Goal: Information Seeking & Learning: Learn about a topic

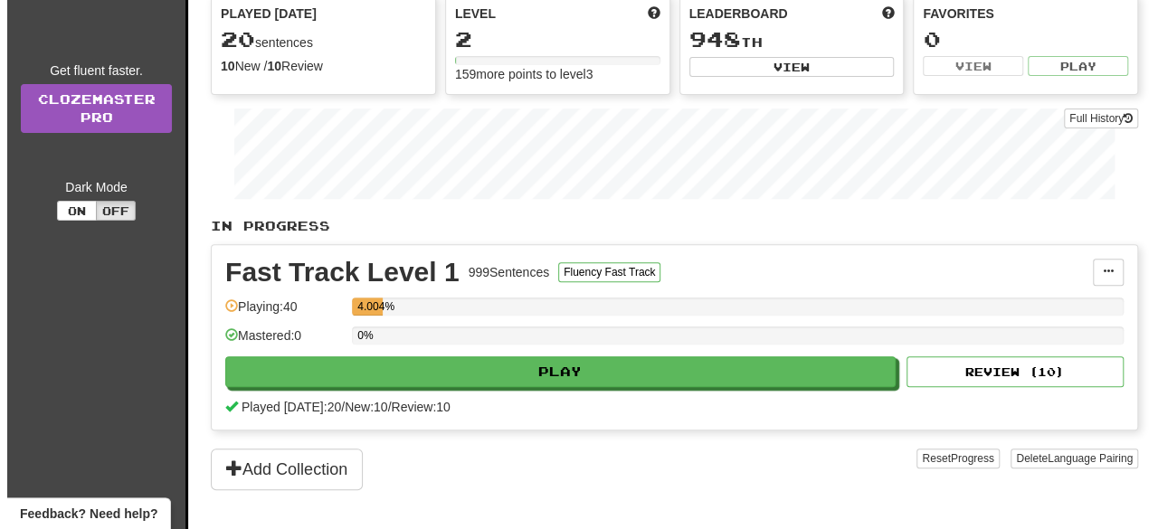
scroll to position [240, 0]
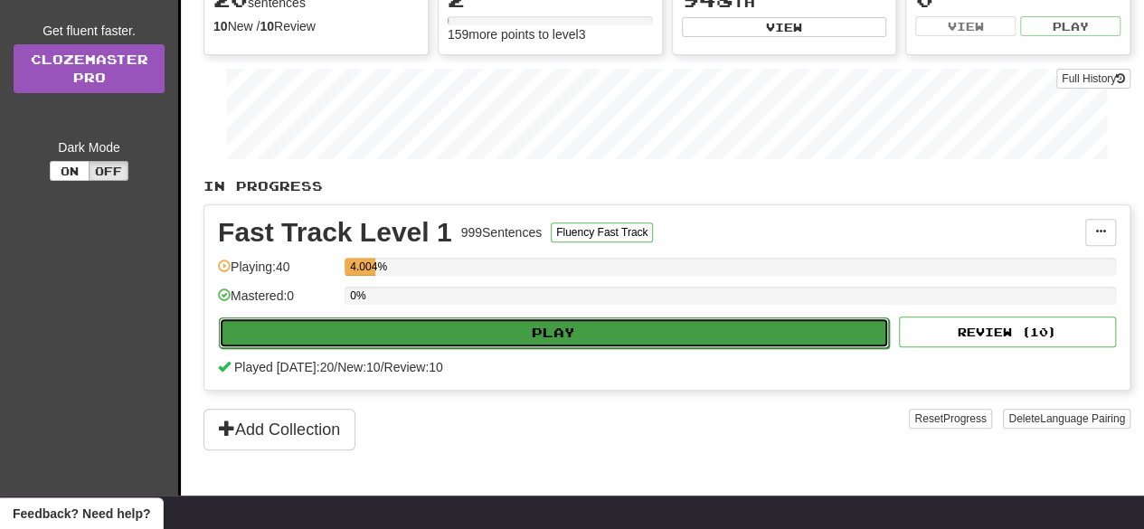
click at [363, 329] on button "Play" at bounding box center [554, 332] width 670 height 31
select select "**"
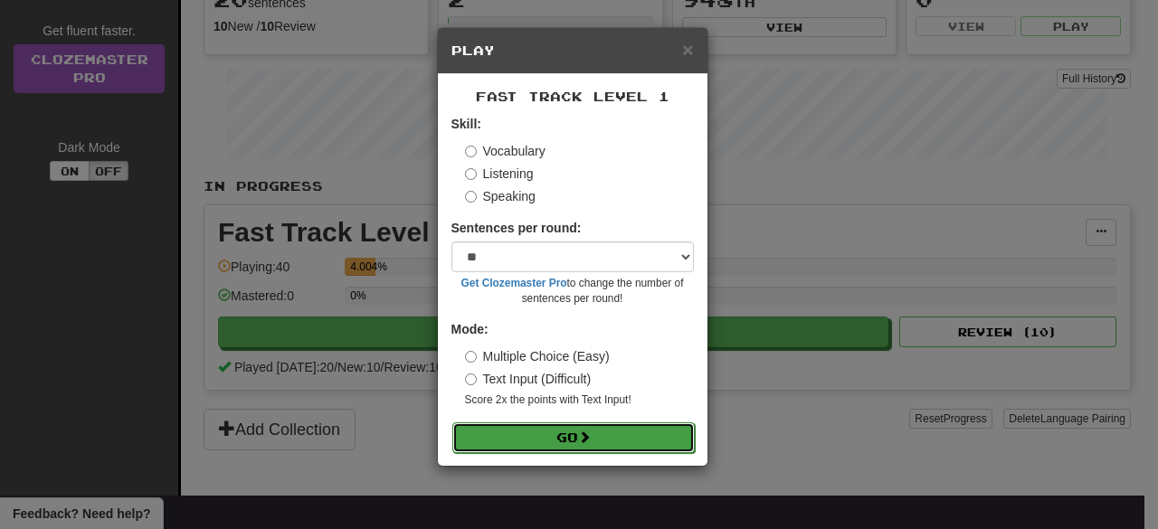
click at [484, 425] on button "Go" at bounding box center [573, 437] width 242 height 31
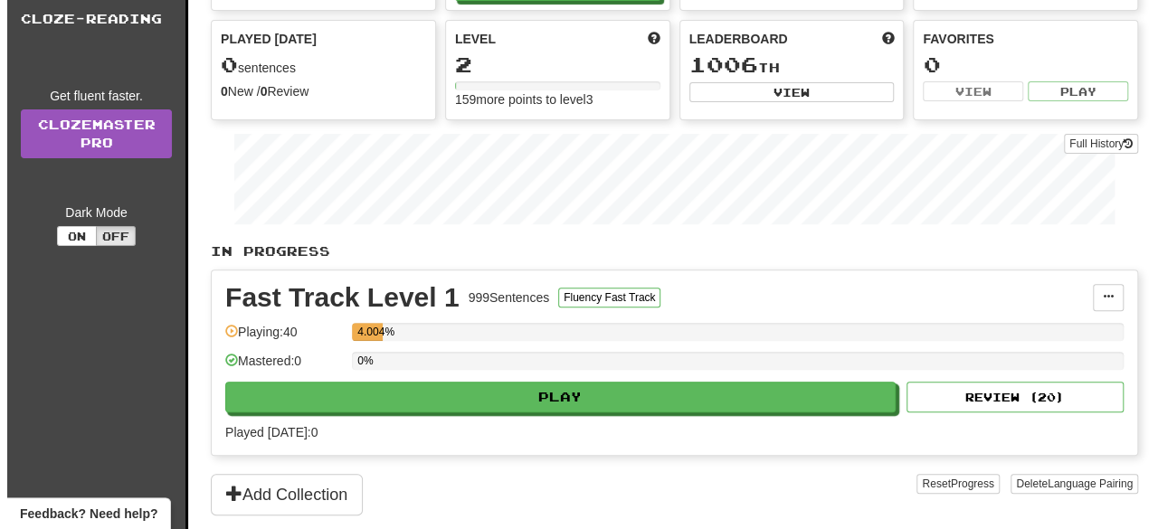
scroll to position [175, 0]
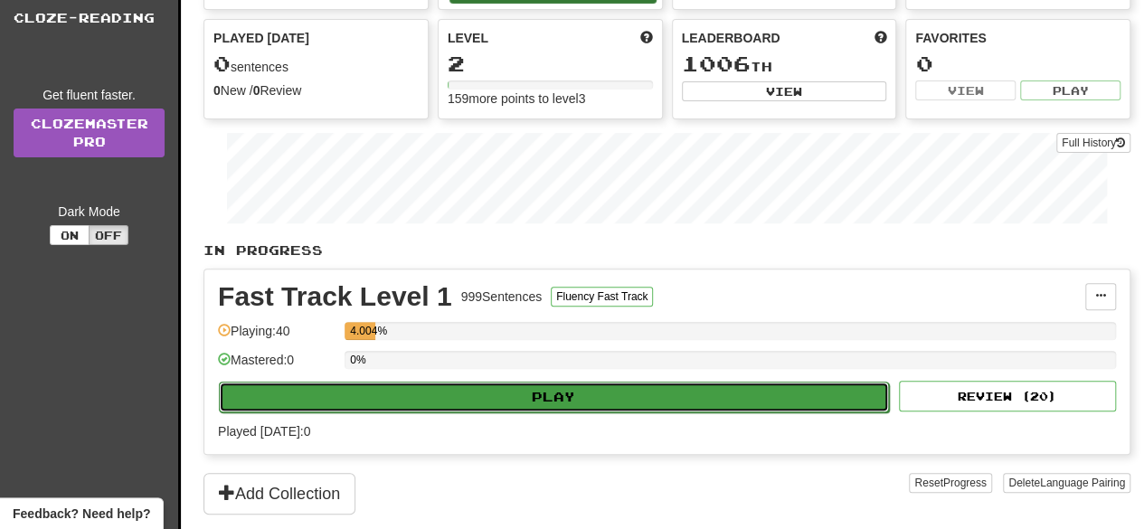
click at [412, 390] on button "Play" at bounding box center [554, 397] width 670 height 31
select select "**"
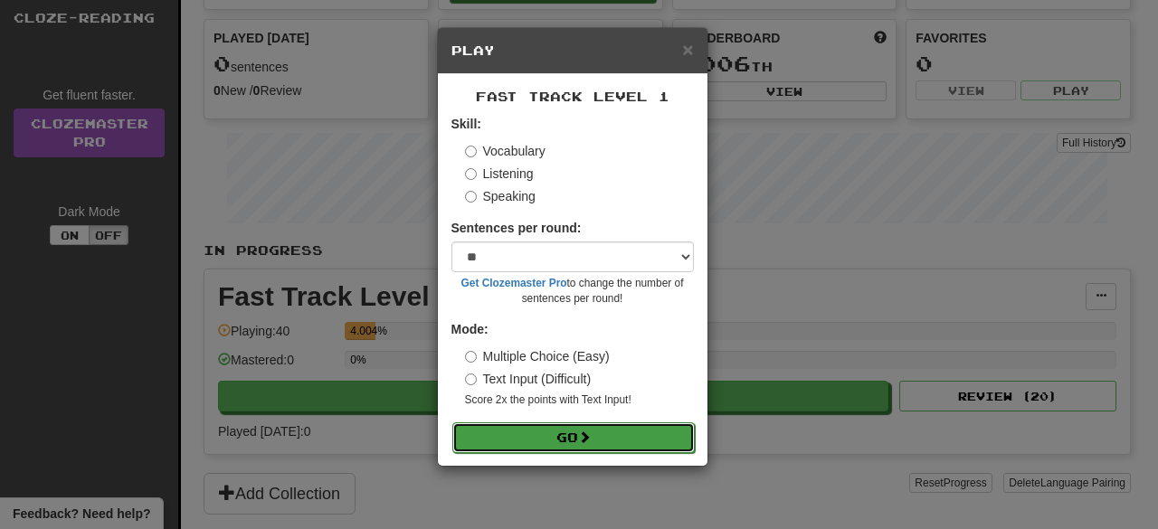
click at [561, 440] on button "Go" at bounding box center [573, 437] width 242 height 31
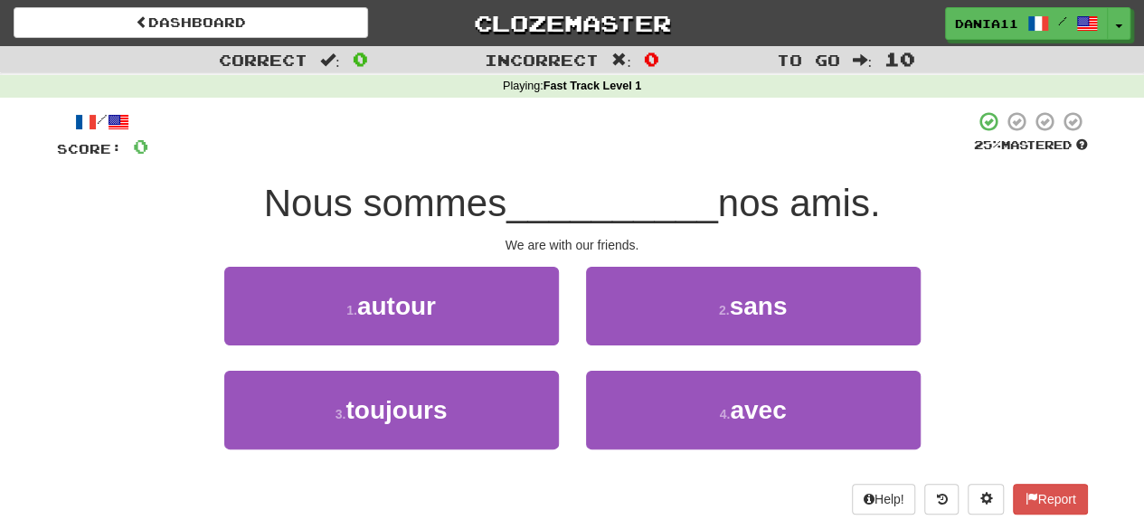
scroll to position [71, 0]
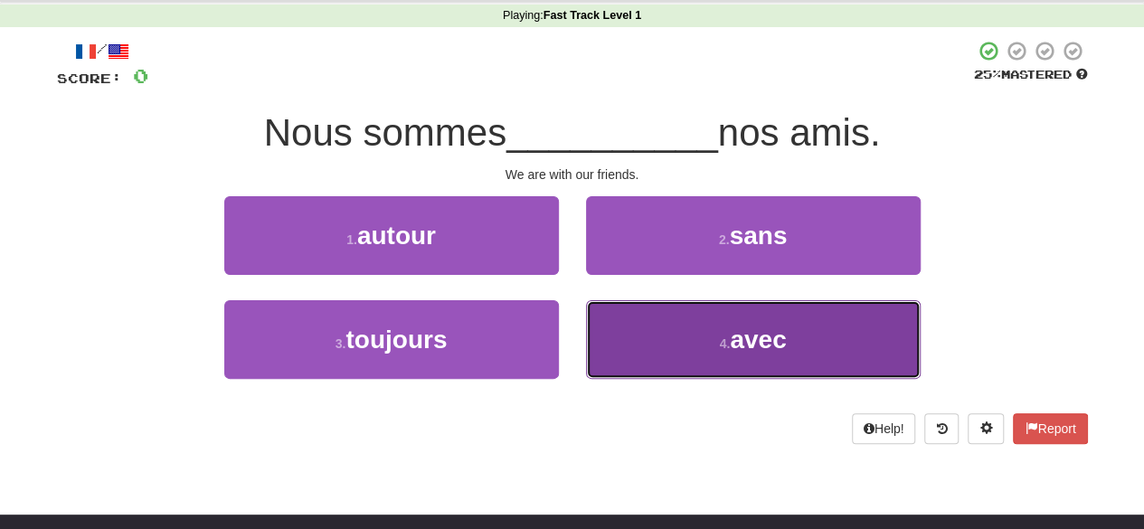
click at [671, 331] on button "4 . avec" at bounding box center [753, 339] width 335 height 79
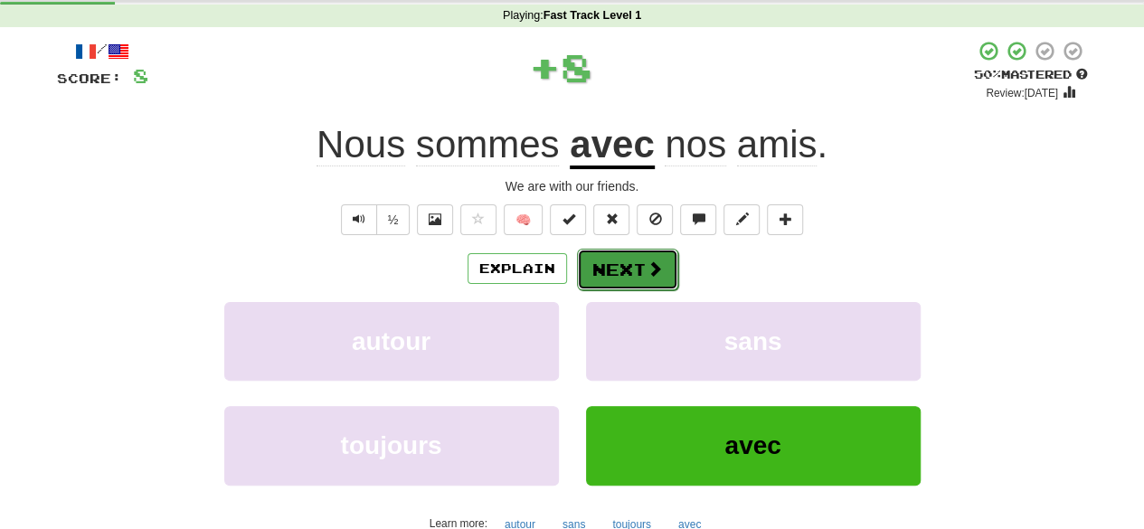
click at [643, 279] on button "Next" at bounding box center [627, 270] width 101 height 42
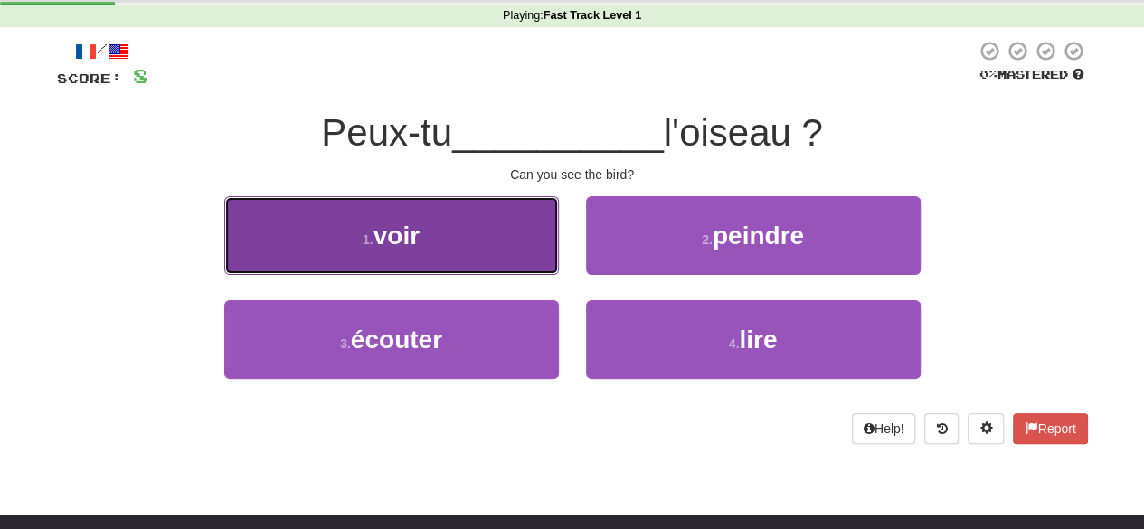
click at [482, 222] on button "1 . voir" at bounding box center [391, 235] width 335 height 79
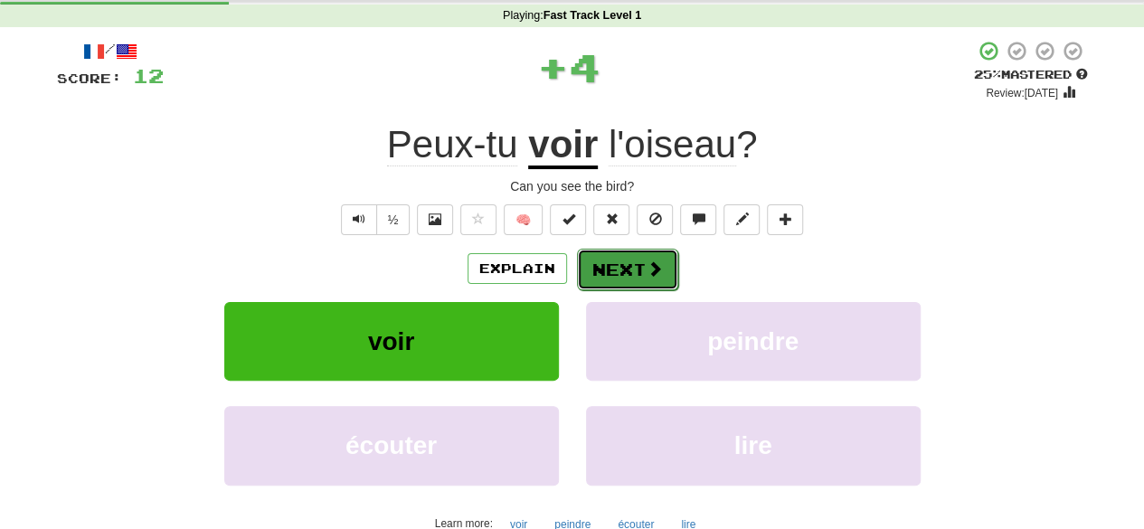
click at [613, 253] on button "Next" at bounding box center [627, 270] width 101 height 42
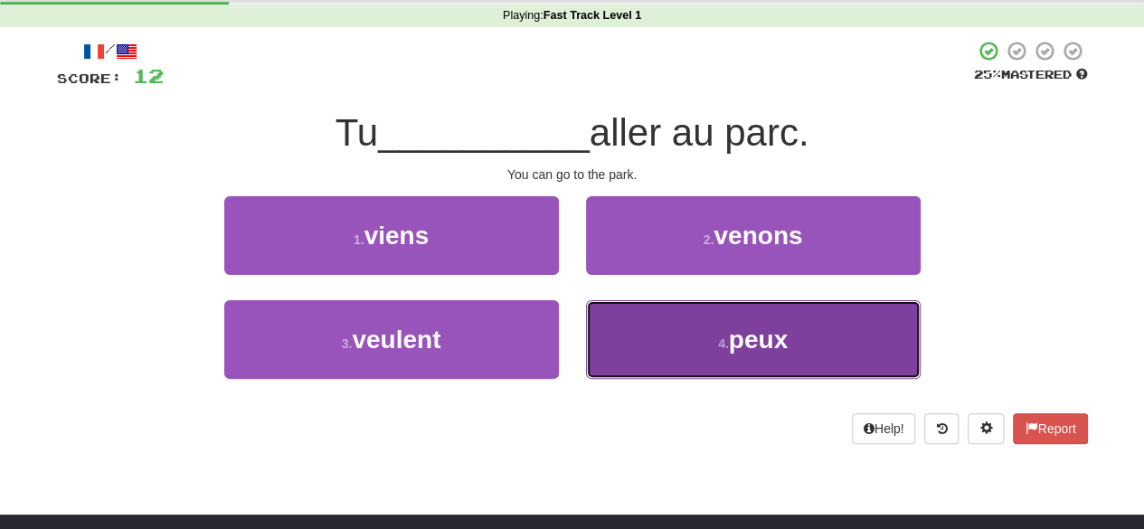
click at [624, 332] on button "4 . peux" at bounding box center [753, 339] width 335 height 79
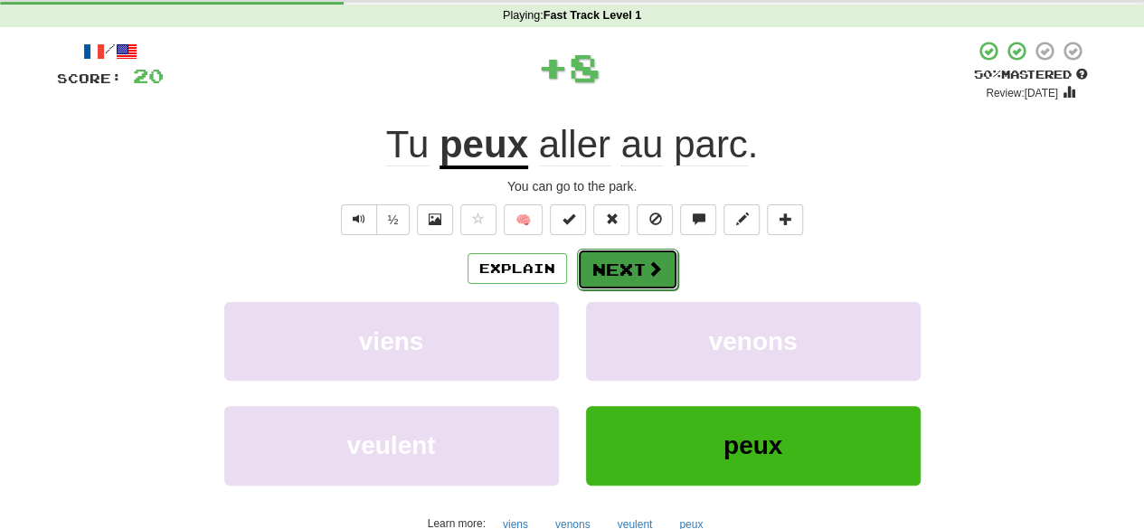
click at [639, 278] on button "Next" at bounding box center [627, 270] width 101 height 42
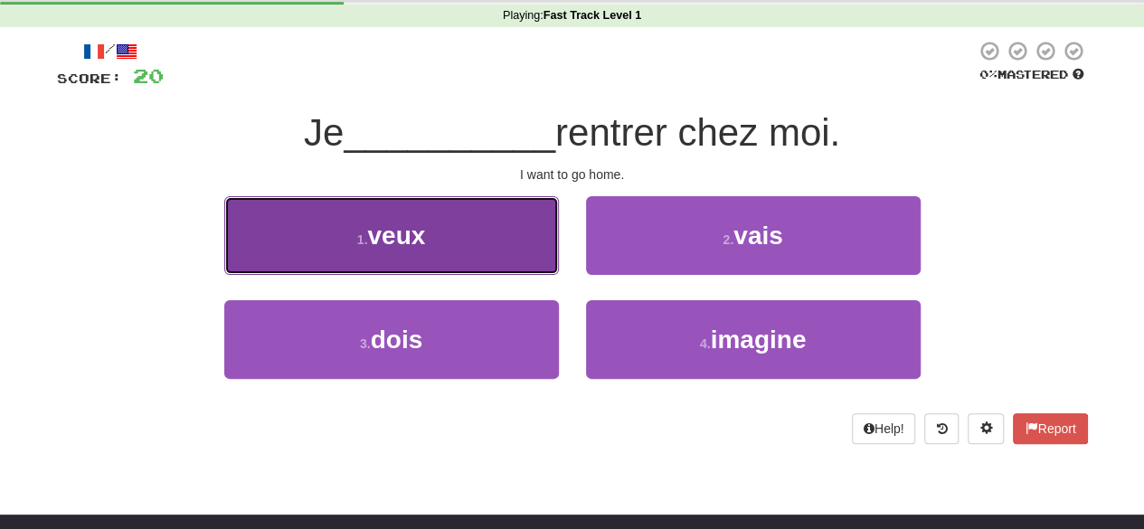
click at [497, 218] on button "1 . veux" at bounding box center [391, 235] width 335 height 79
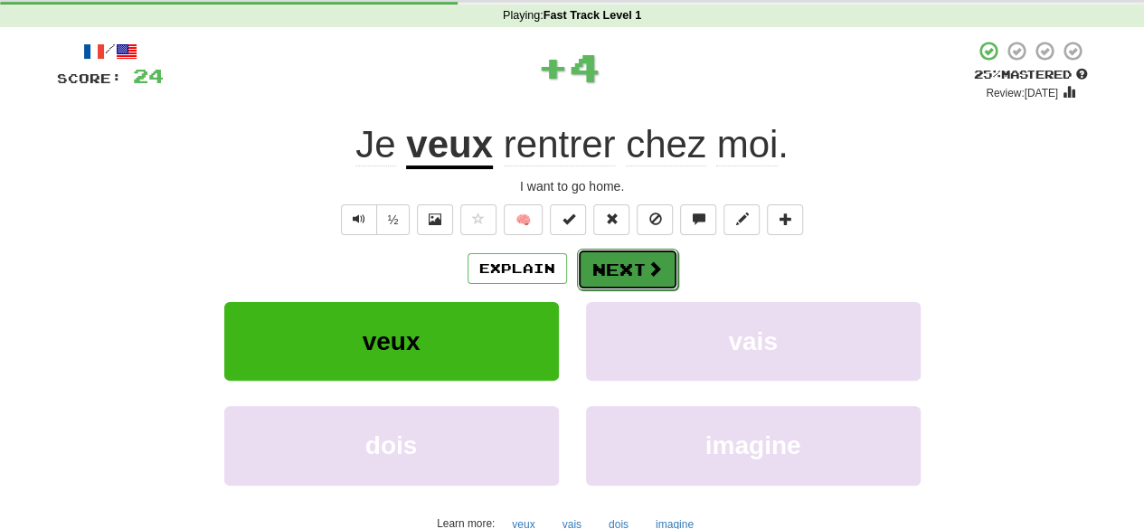
click at [614, 255] on button "Next" at bounding box center [627, 270] width 101 height 42
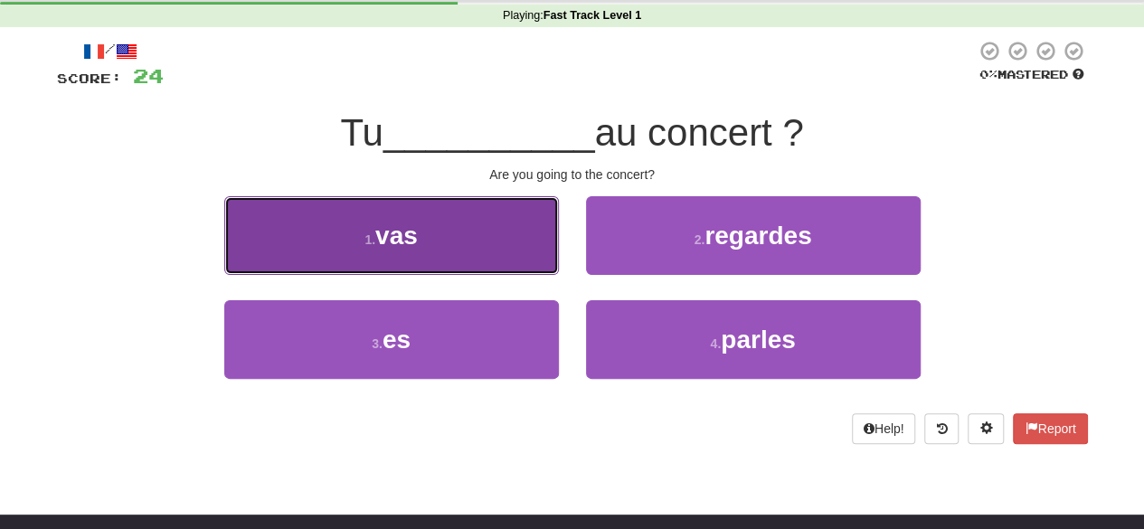
click at [507, 244] on button "1 . vas" at bounding box center [391, 235] width 335 height 79
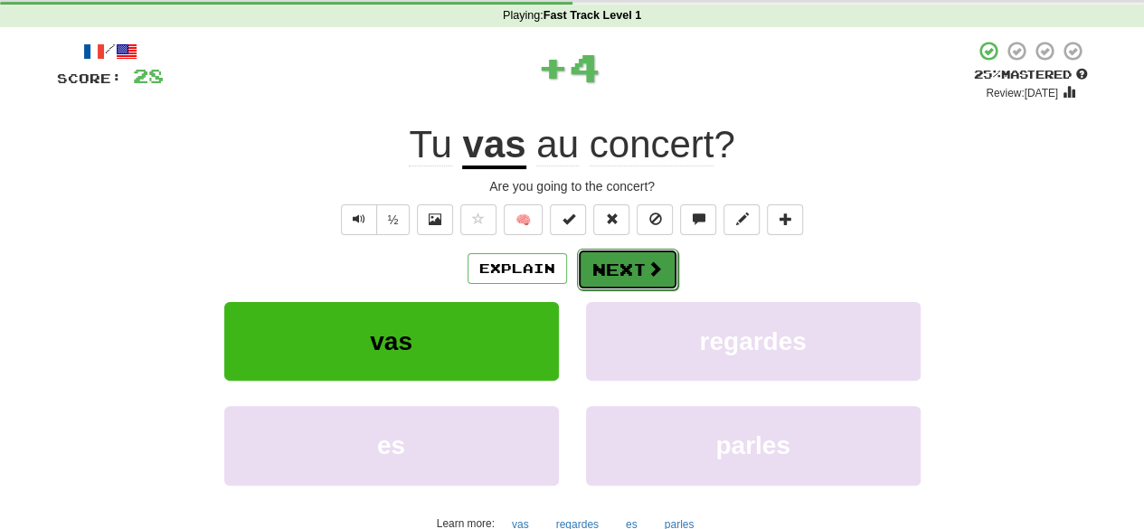
click at [620, 267] on button "Next" at bounding box center [627, 270] width 101 height 42
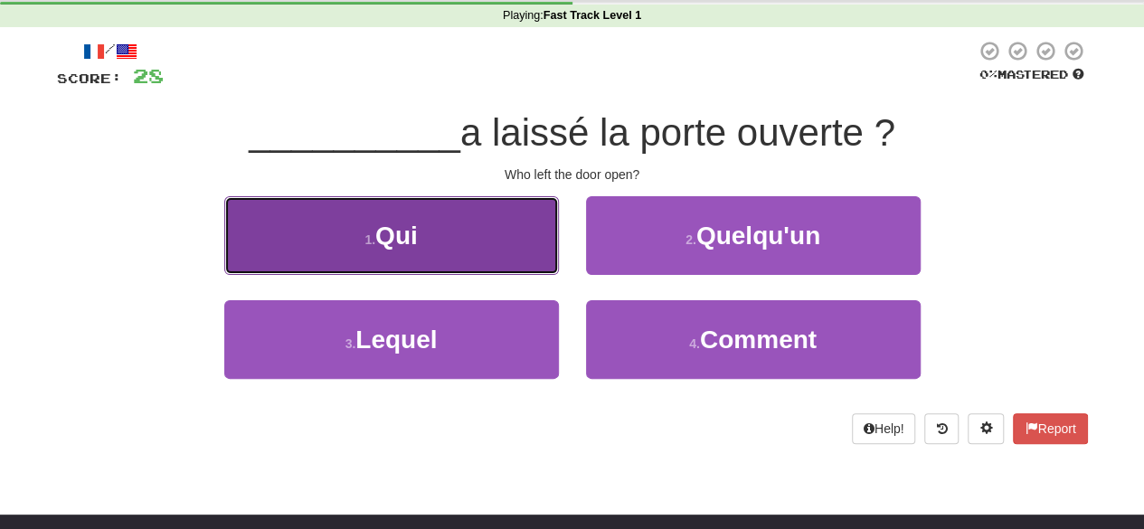
click at [532, 241] on button "1 . Qui" at bounding box center [391, 235] width 335 height 79
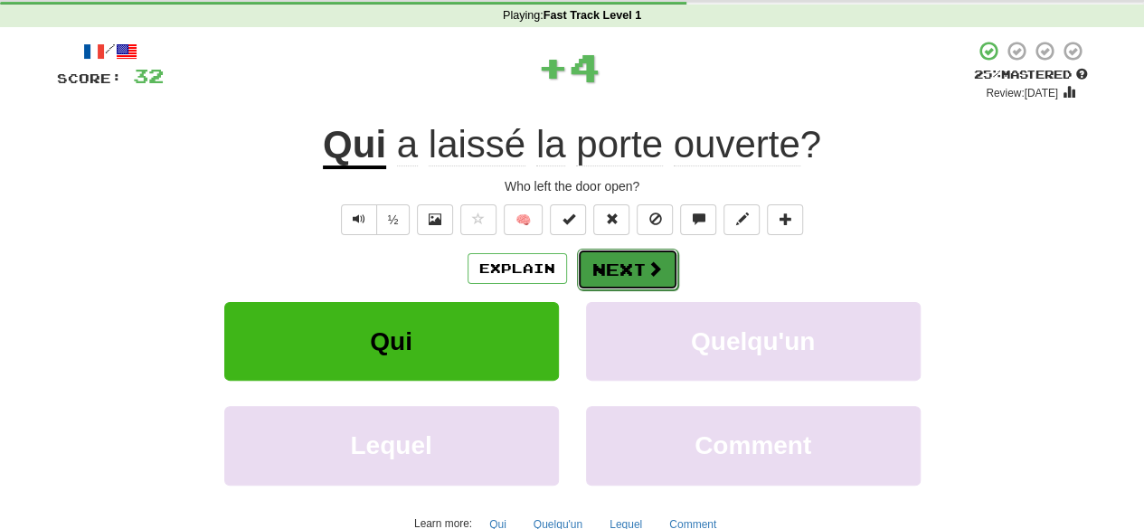
click at [599, 258] on button "Next" at bounding box center [627, 270] width 101 height 42
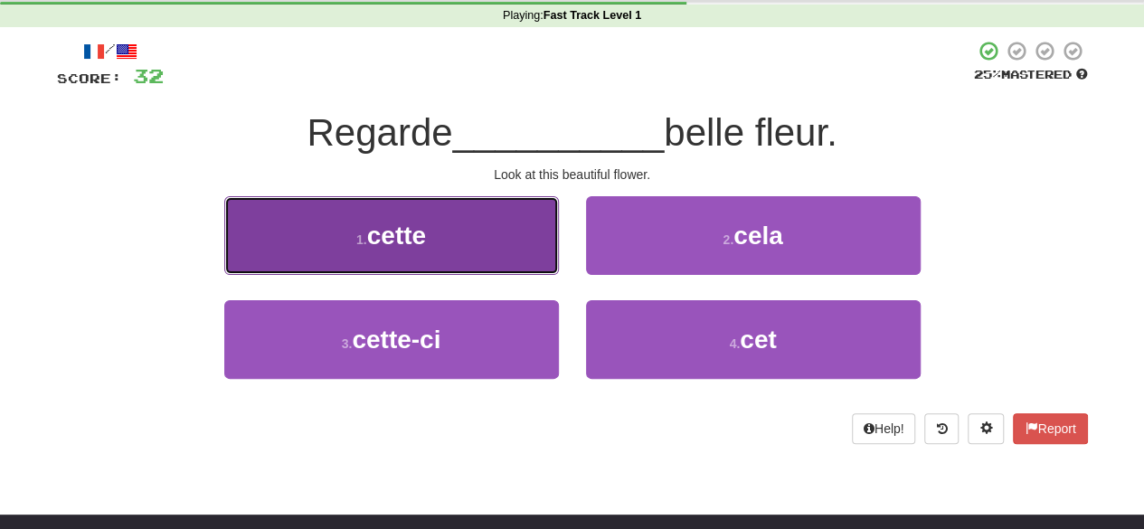
click at [478, 244] on button "1 . cette" at bounding box center [391, 235] width 335 height 79
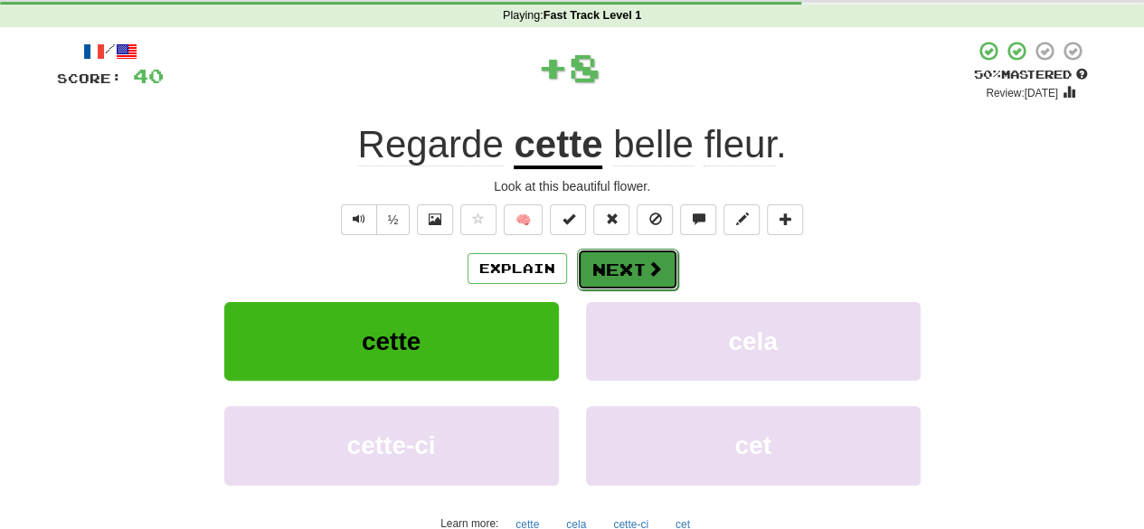
click at [615, 255] on button "Next" at bounding box center [627, 270] width 101 height 42
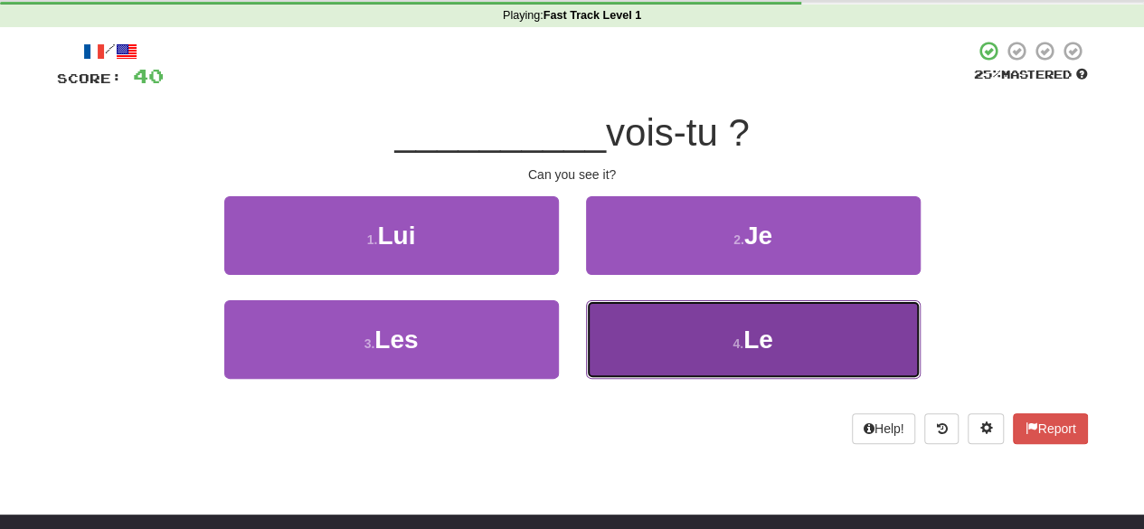
click at [701, 327] on button "4 . Le" at bounding box center [753, 339] width 335 height 79
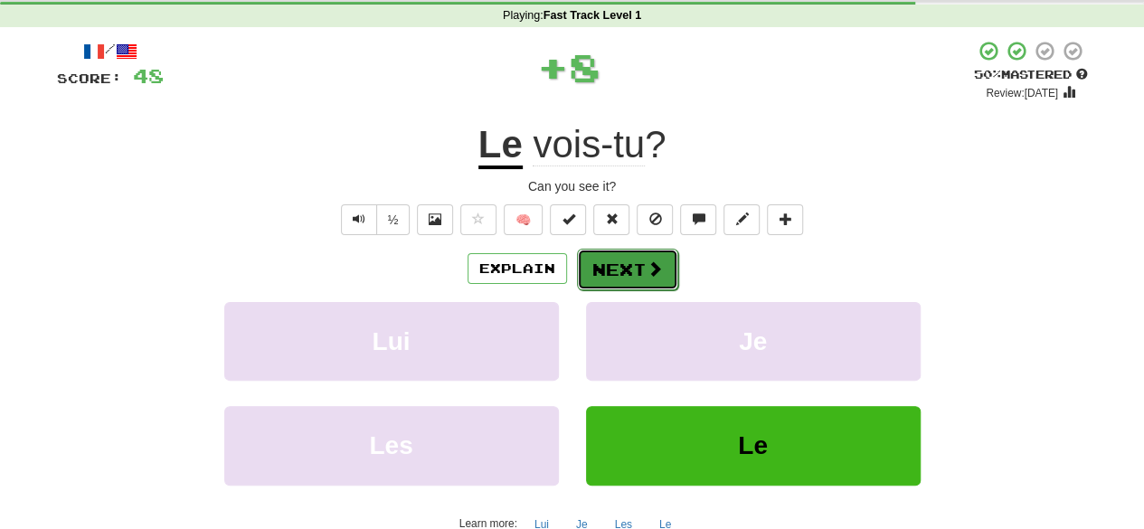
click at [654, 260] on span at bounding box center [655, 268] width 16 height 16
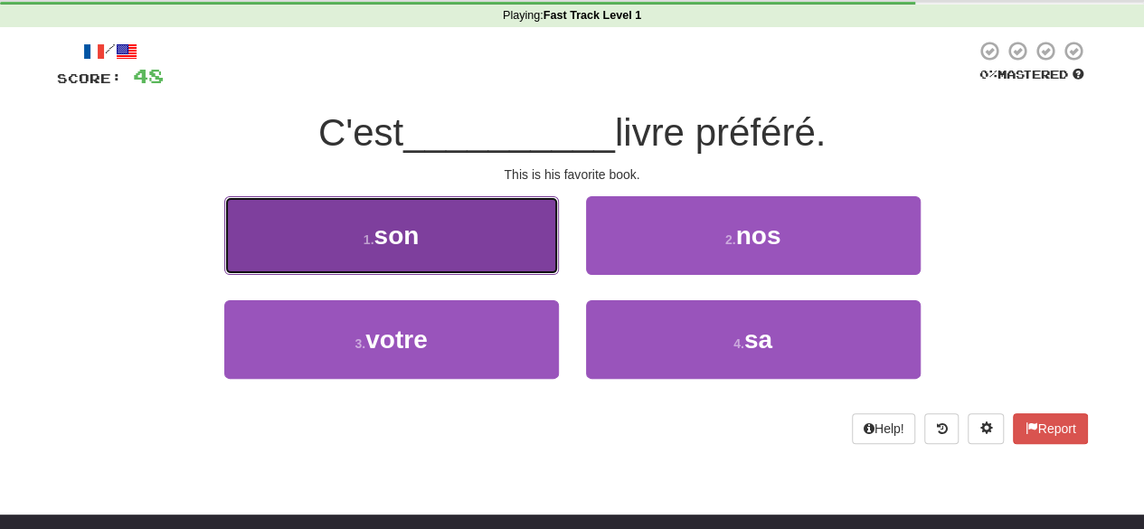
click at [463, 241] on button "1 . son" at bounding box center [391, 235] width 335 height 79
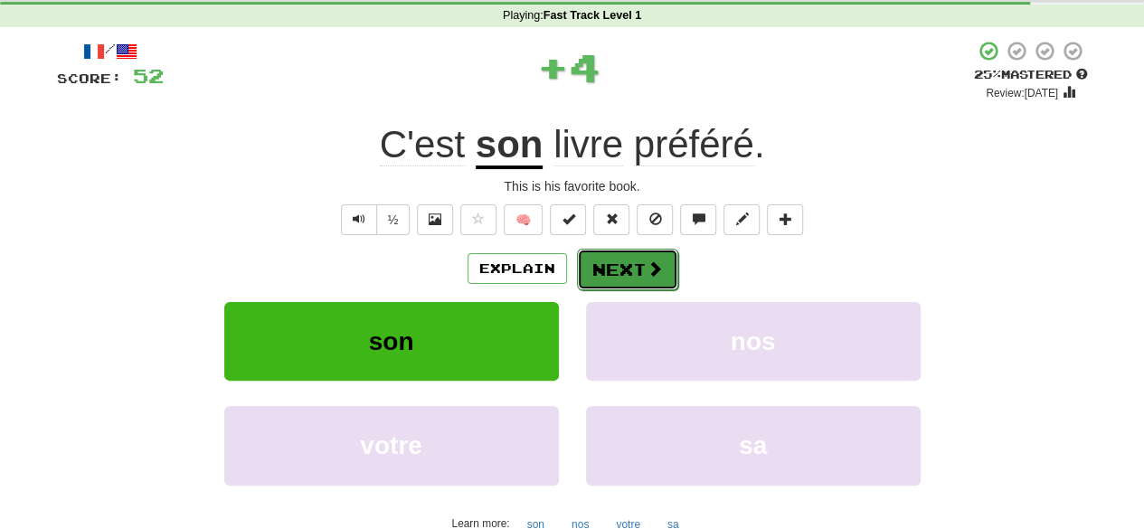
click at [639, 251] on button "Next" at bounding box center [627, 270] width 101 height 42
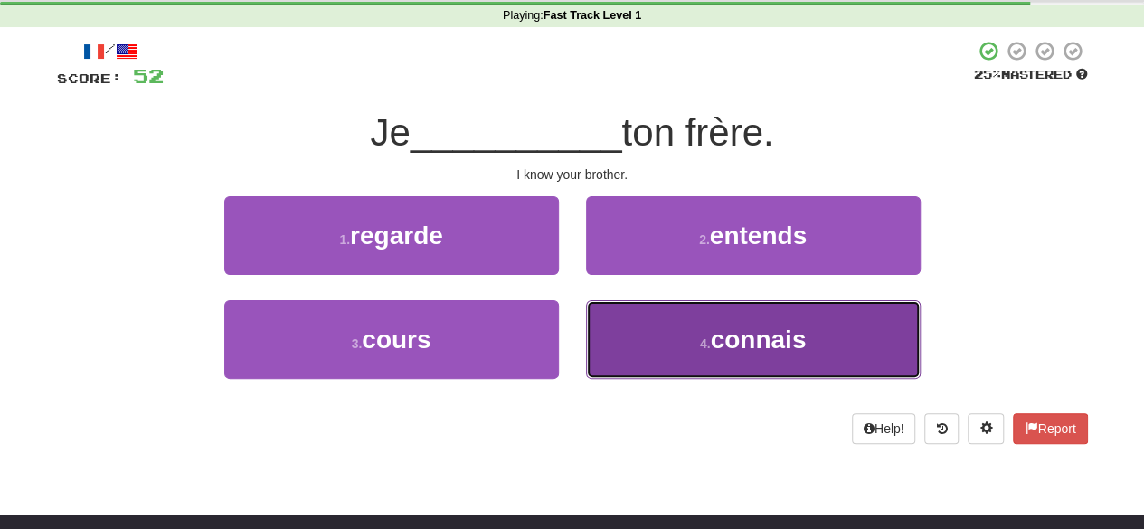
click at [668, 349] on button "4 . connais" at bounding box center [753, 339] width 335 height 79
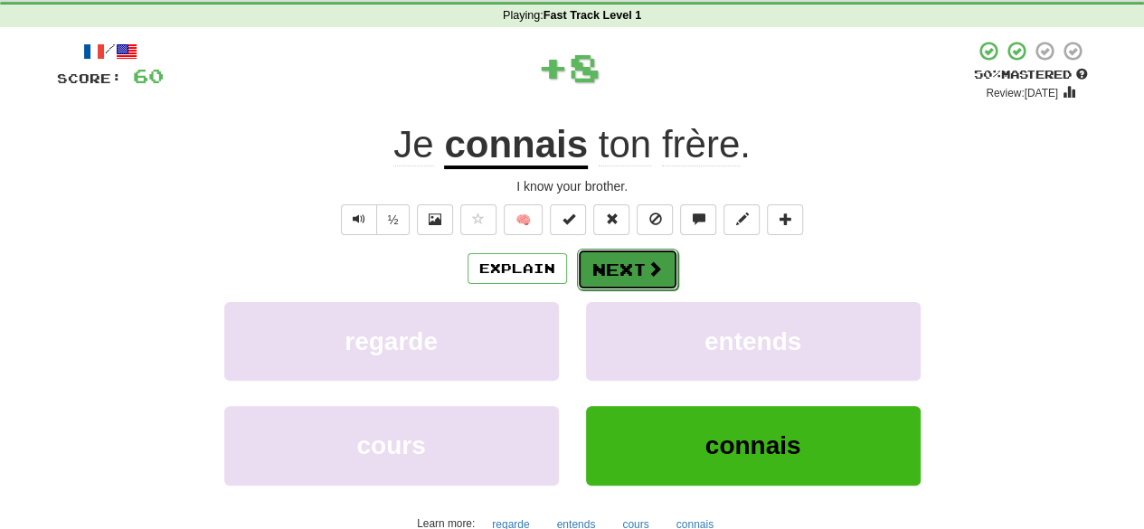
click at [630, 273] on button "Next" at bounding box center [627, 270] width 101 height 42
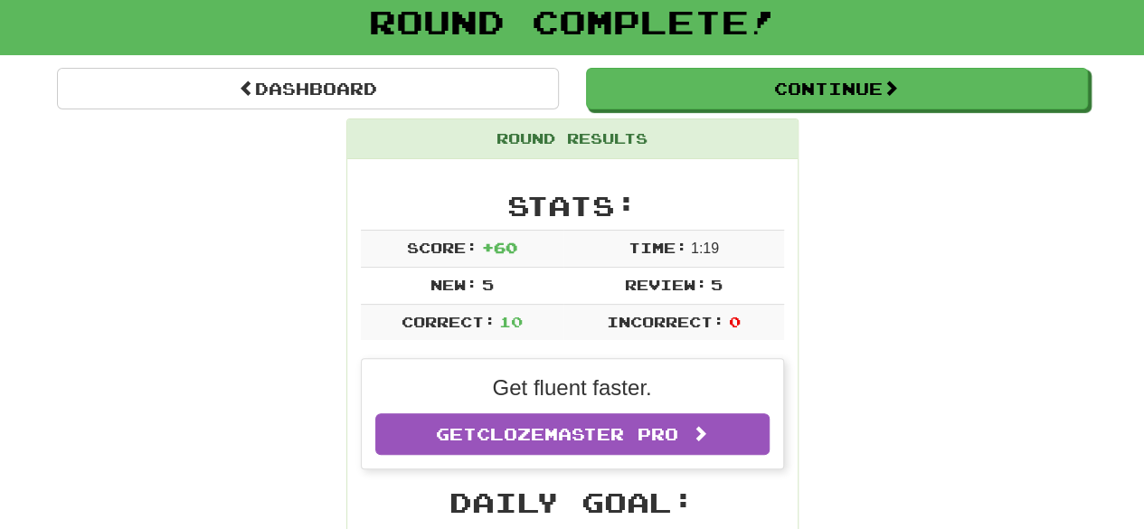
scroll to position [114, 0]
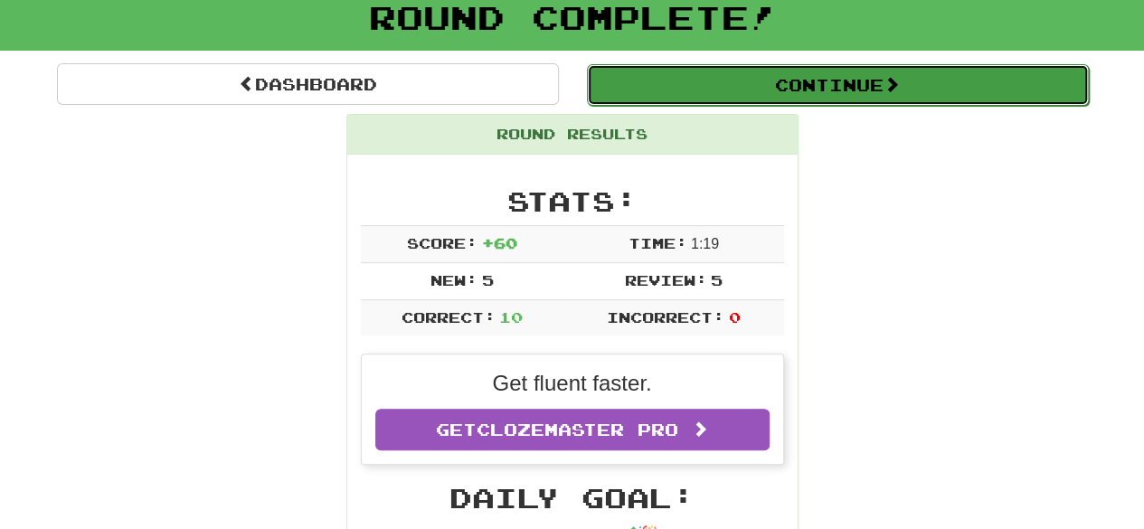
click at [743, 95] on button "Continue" at bounding box center [838, 85] width 502 height 42
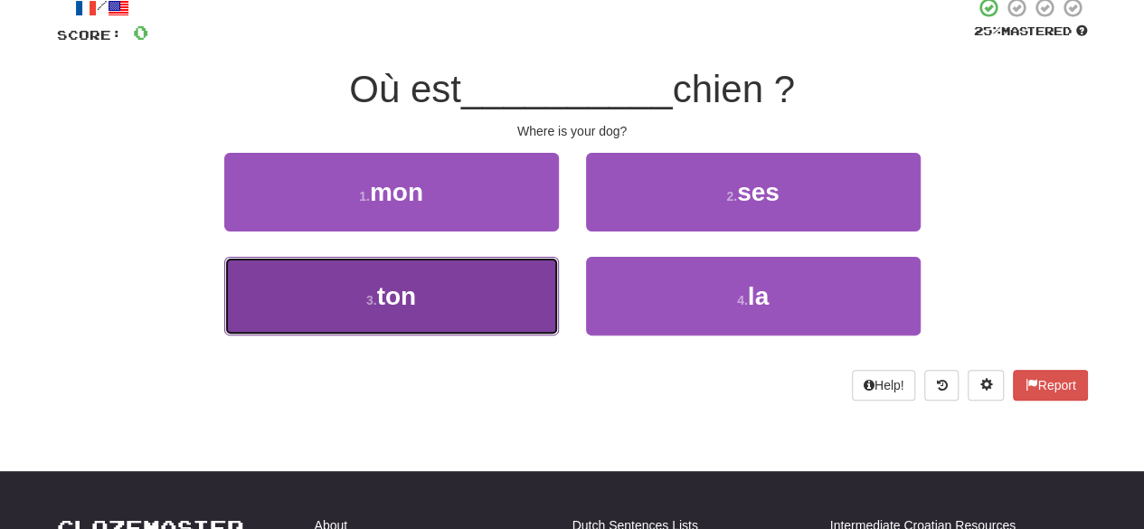
click at [494, 289] on button "3 . ton" at bounding box center [391, 296] width 335 height 79
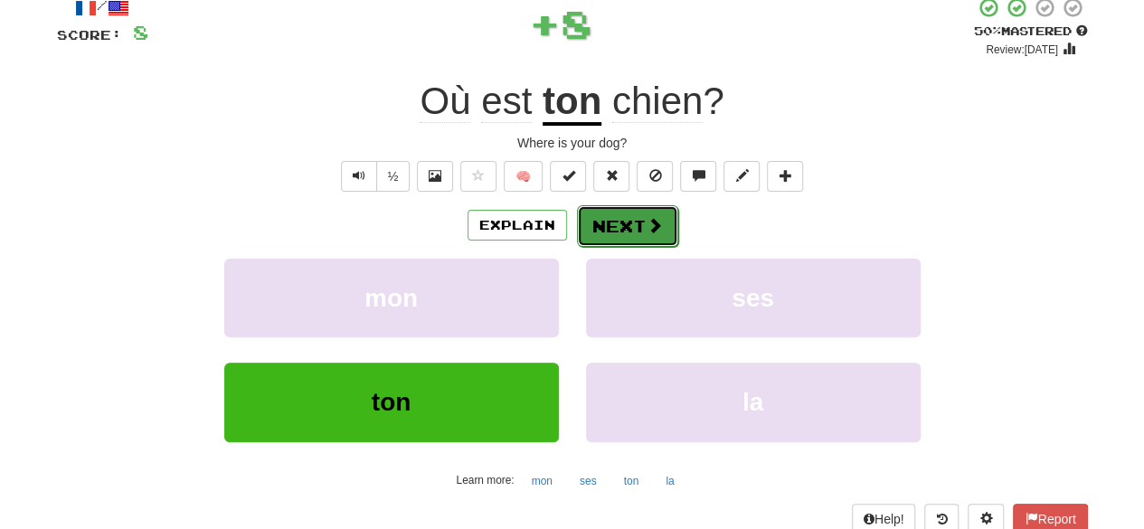
click at [599, 224] on button "Next" at bounding box center [627, 226] width 101 height 42
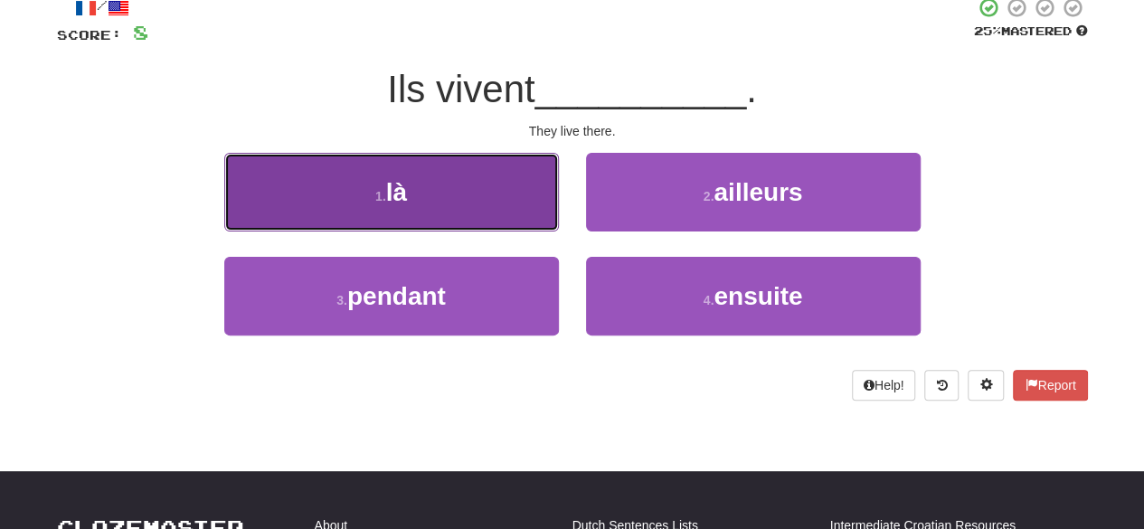
click at [490, 185] on button "1 . là" at bounding box center [391, 192] width 335 height 79
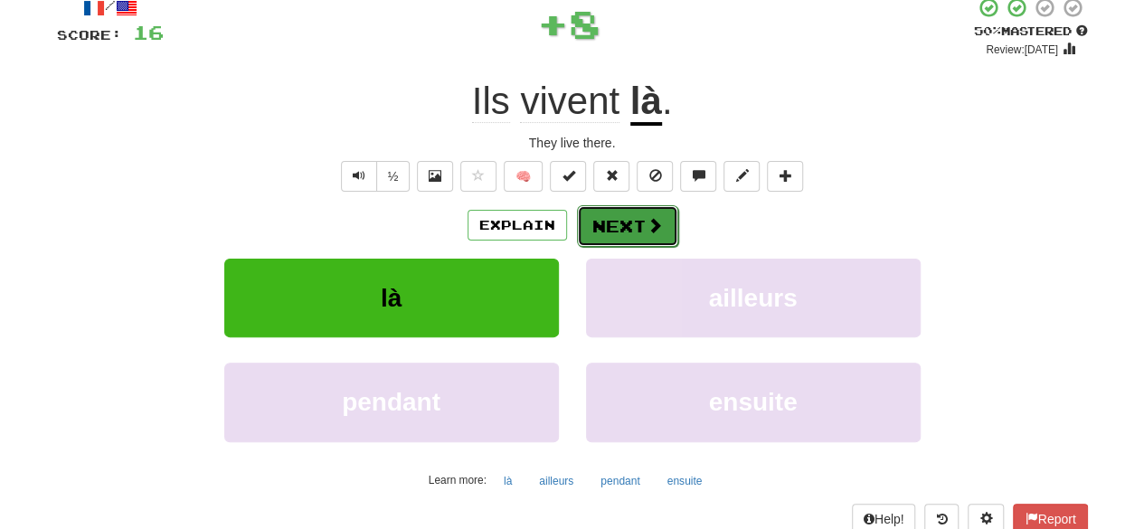
click at [615, 210] on button "Next" at bounding box center [627, 226] width 101 height 42
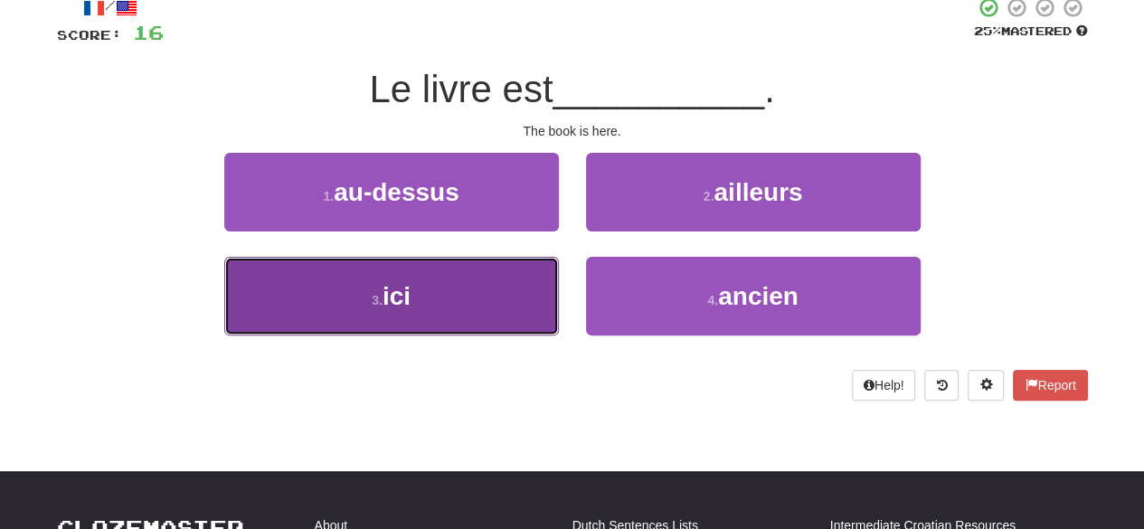
click at [506, 270] on button "3 . ici" at bounding box center [391, 296] width 335 height 79
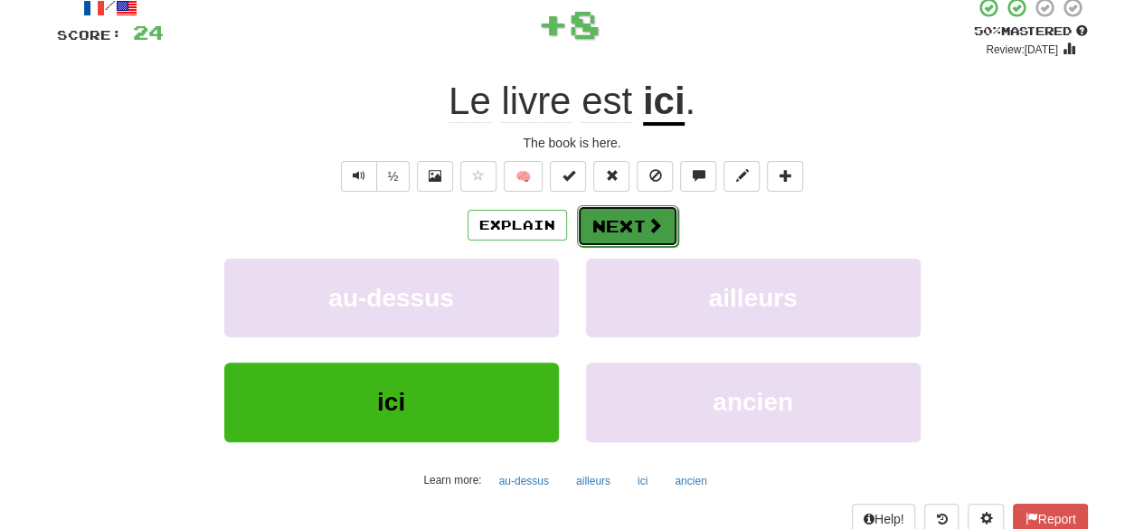
click at [595, 224] on button "Next" at bounding box center [627, 226] width 101 height 42
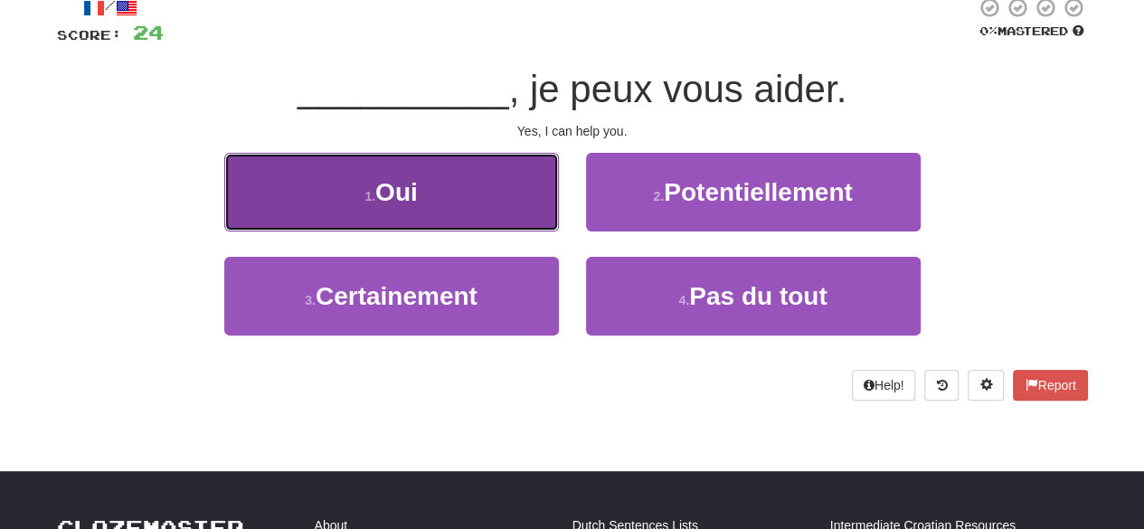
click at [477, 208] on button "1 . Oui" at bounding box center [391, 192] width 335 height 79
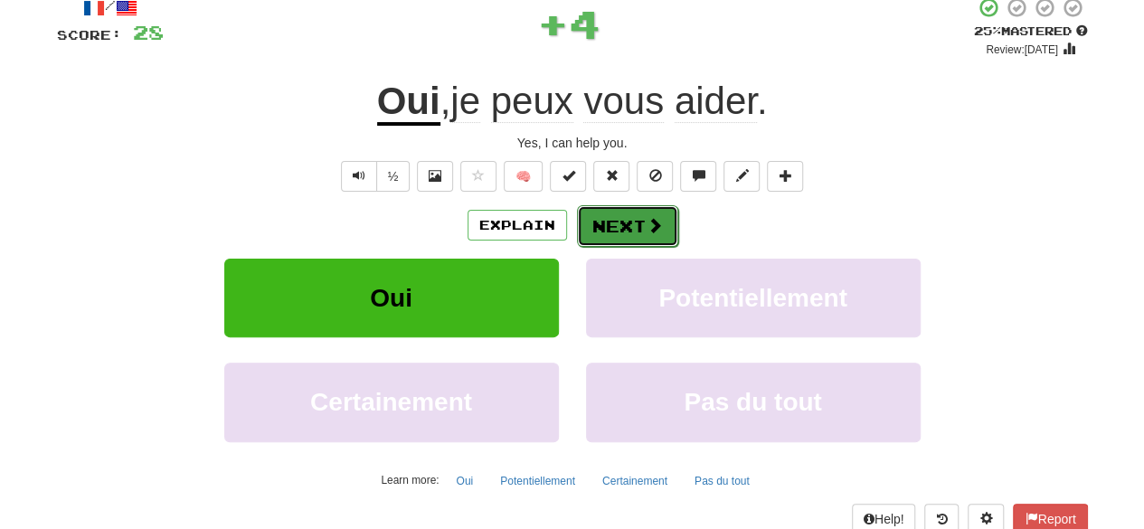
click at [615, 227] on button "Next" at bounding box center [627, 226] width 101 height 42
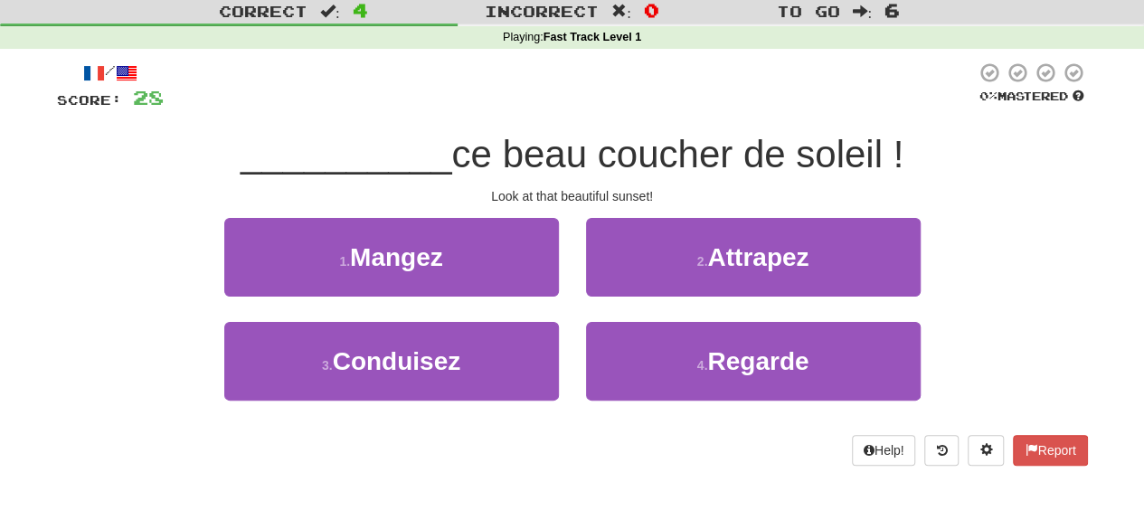
scroll to position [38, 0]
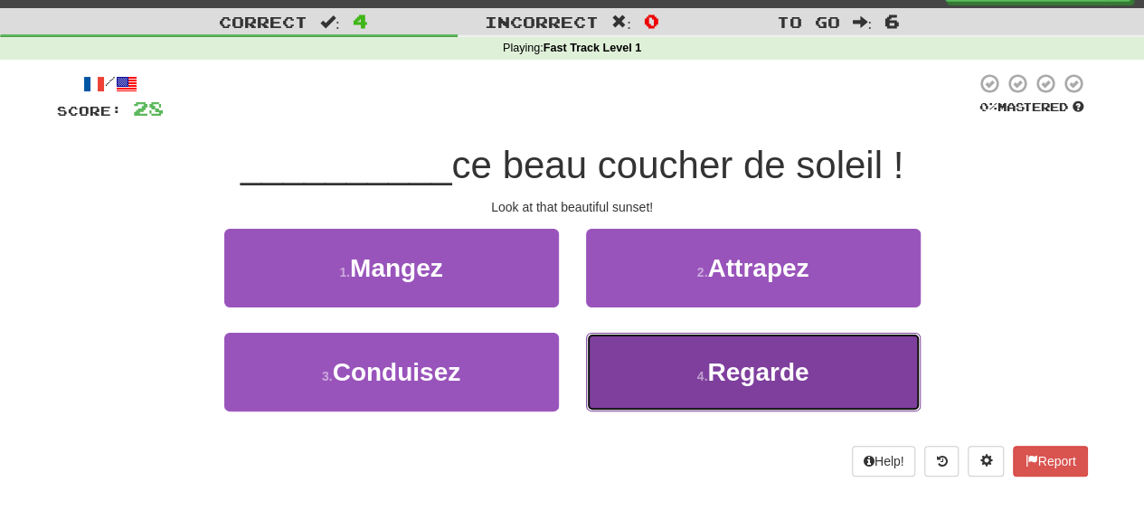
click at [652, 365] on button "4 . Regarde" at bounding box center [753, 372] width 335 height 79
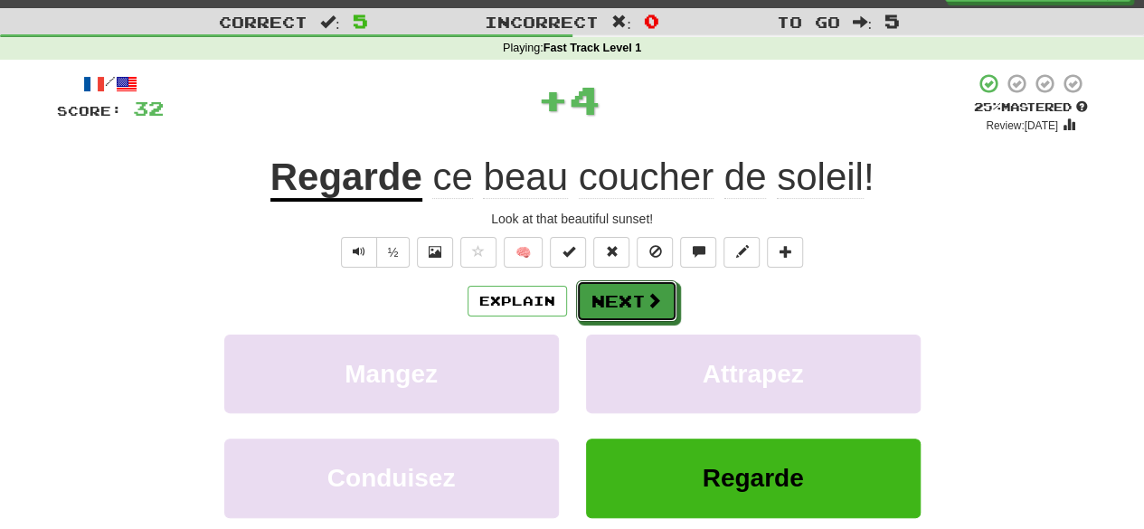
click at [606, 280] on div "Explain Next" at bounding box center [572, 301] width 1031 height 42
click at [613, 288] on button "Next" at bounding box center [627, 302] width 101 height 42
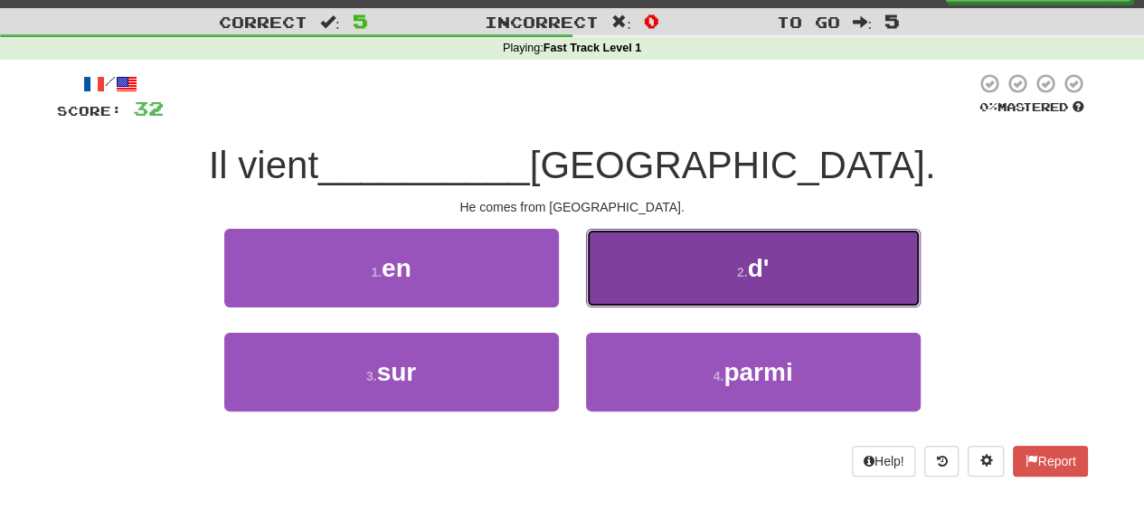
click at [668, 275] on button "2 . d'" at bounding box center [753, 268] width 335 height 79
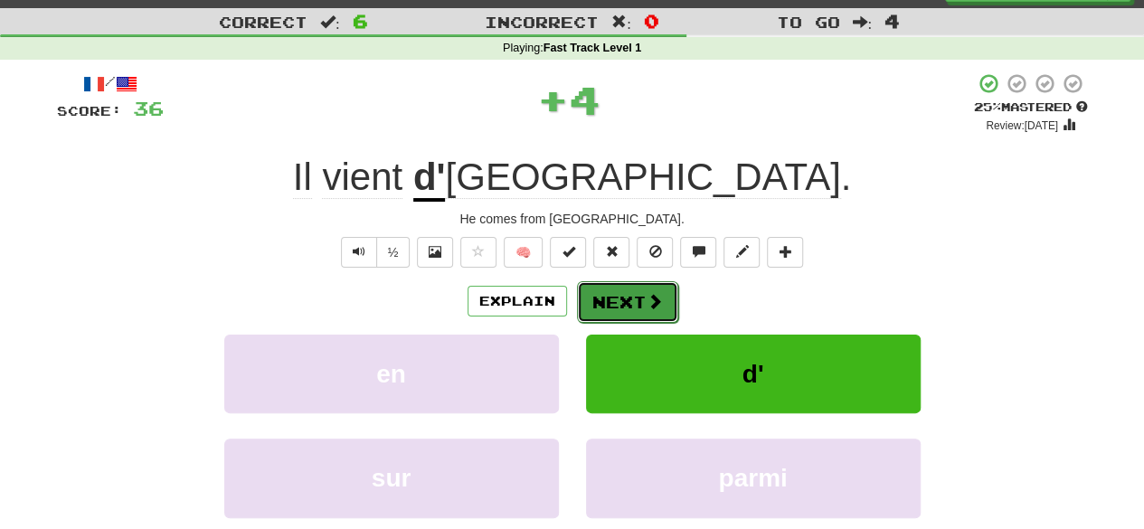
click at [647, 300] on span at bounding box center [655, 301] width 16 height 16
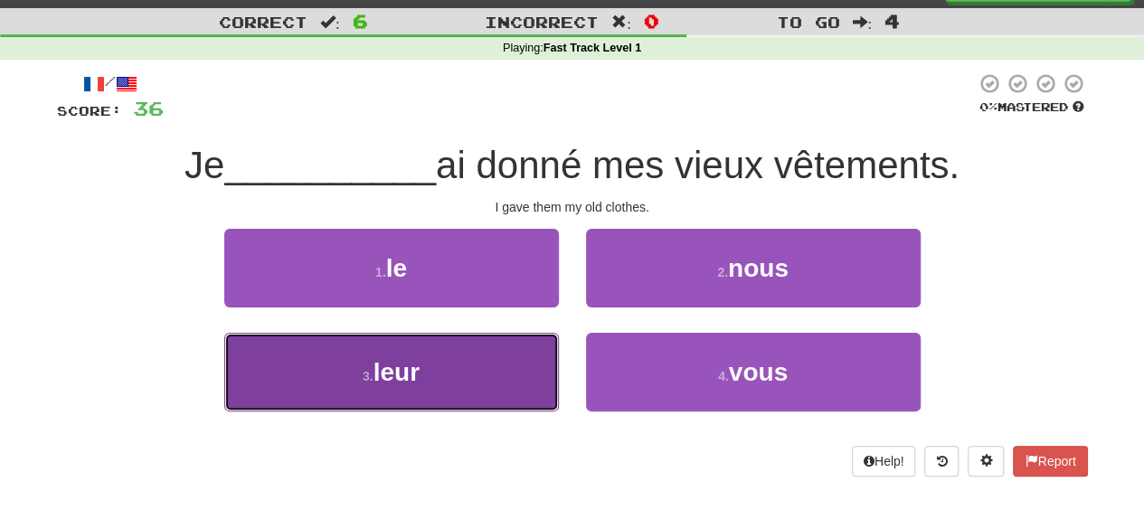
click at [501, 377] on button "3 . leur" at bounding box center [391, 372] width 335 height 79
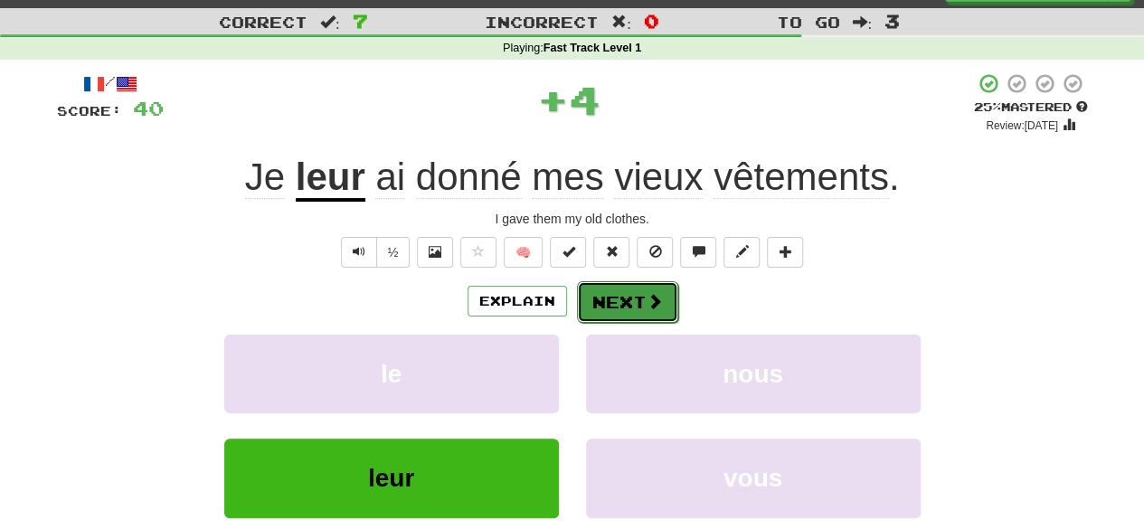
click at [604, 319] on button "Next" at bounding box center [627, 302] width 101 height 42
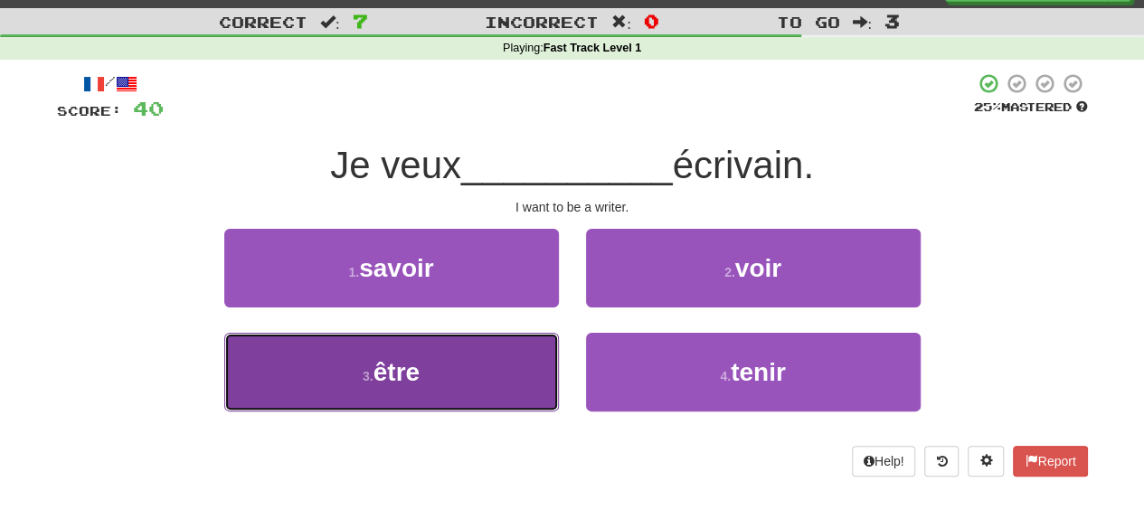
click at [469, 393] on button "3 . être" at bounding box center [391, 372] width 335 height 79
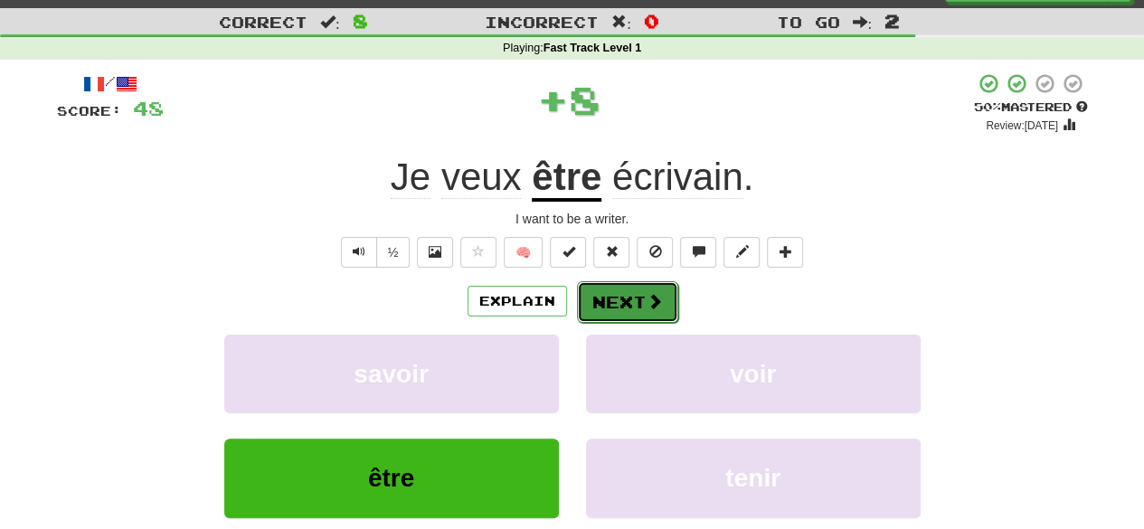
click at [615, 312] on button "Next" at bounding box center [627, 302] width 101 height 42
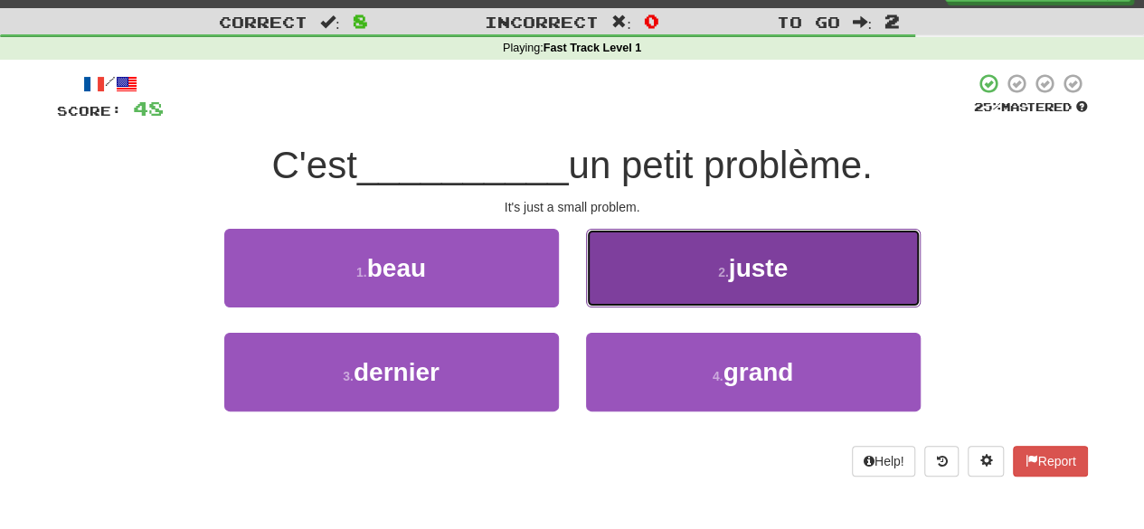
click at [611, 280] on button "2 . juste" at bounding box center [753, 268] width 335 height 79
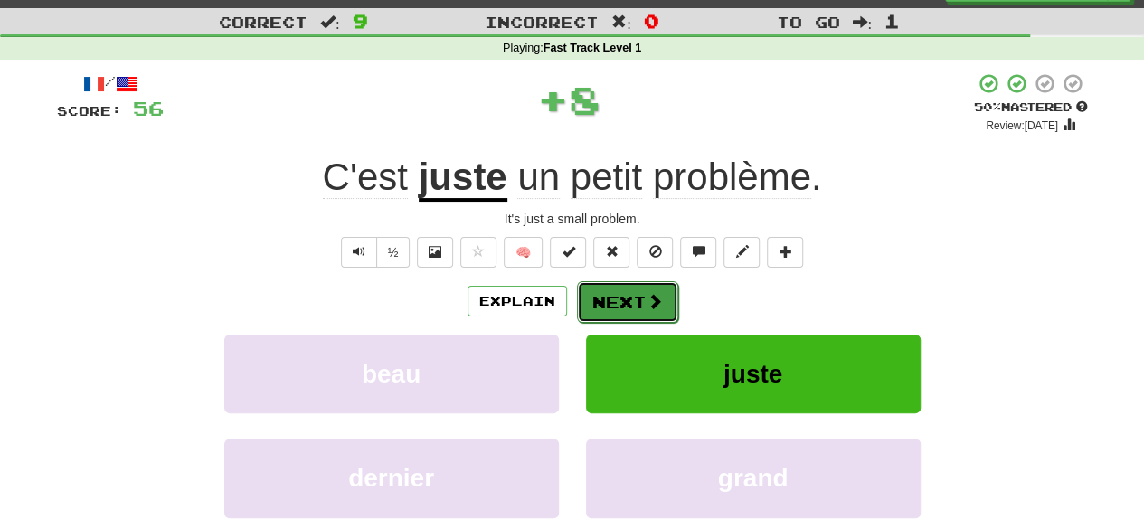
click at [600, 289] on button "Next" at bounding box center [627, 302] width 101 height 42
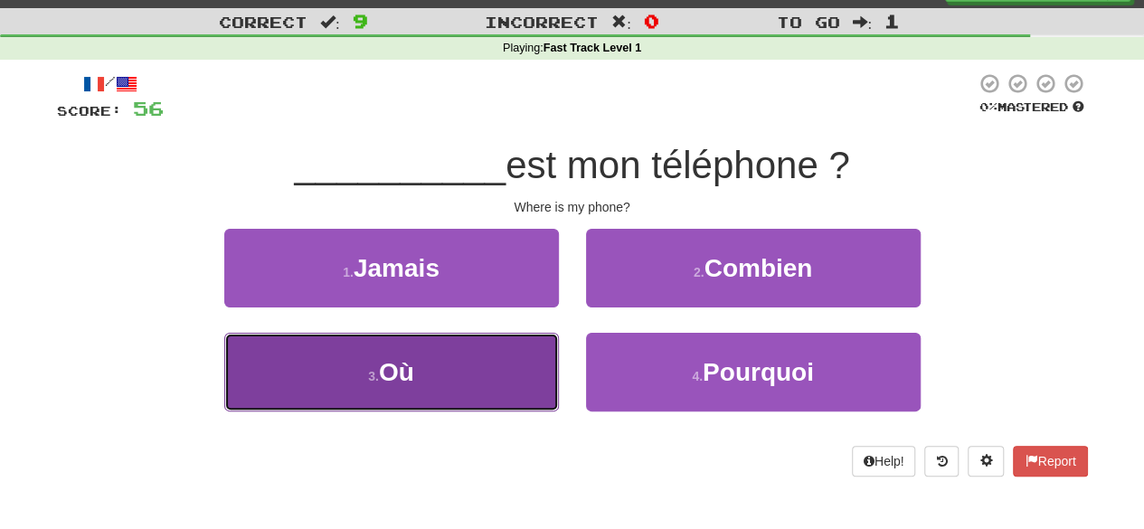
click at [496, 371] on button "3 . [GEOGRAPHIC_DATA]" at bounding box center [391, 372] width 335 height 79
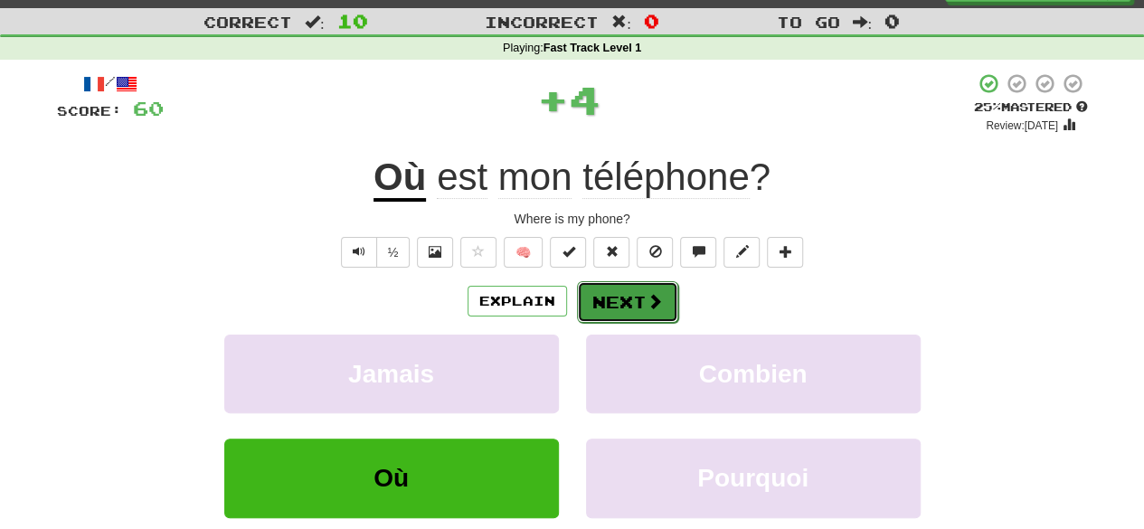
click at [612, 307] on button "Next" at bounding box center [627, 302] width 101 height 42
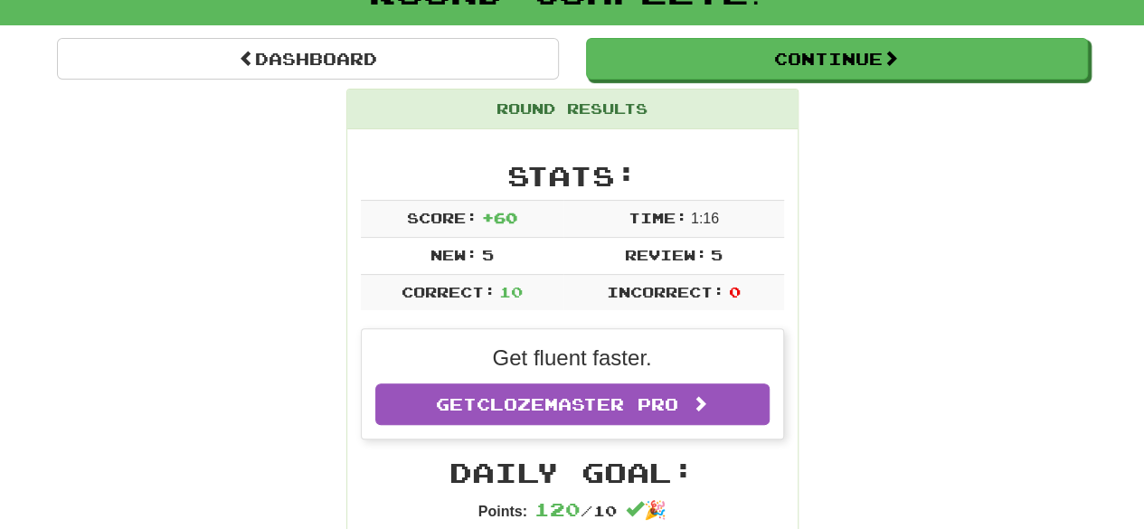
scroll to position [140, 0]
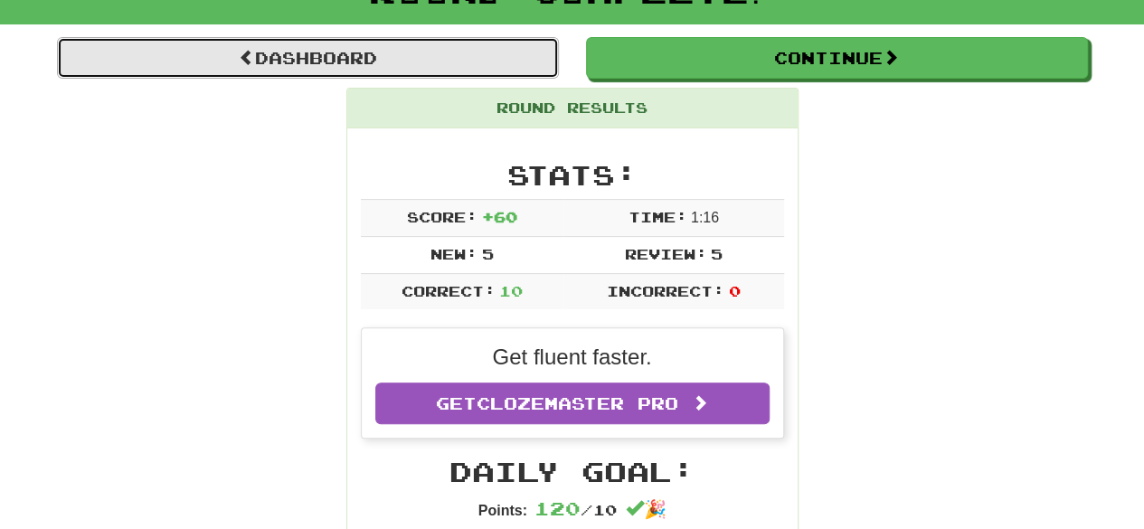
click at [496, 71] on link "Dashboard" at bounding box center [308, 58] width 502 height 42
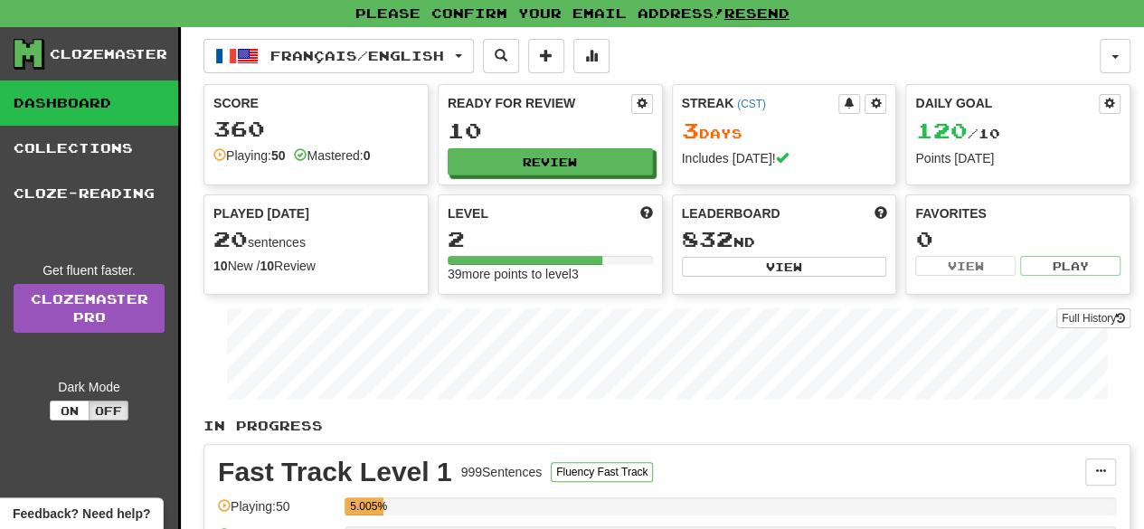
click at [727, 430] on p "In Progress" at bounding box center [667, 426] width 927 height 18
